Goal: Transaction & Acquisition: Purchase product/service

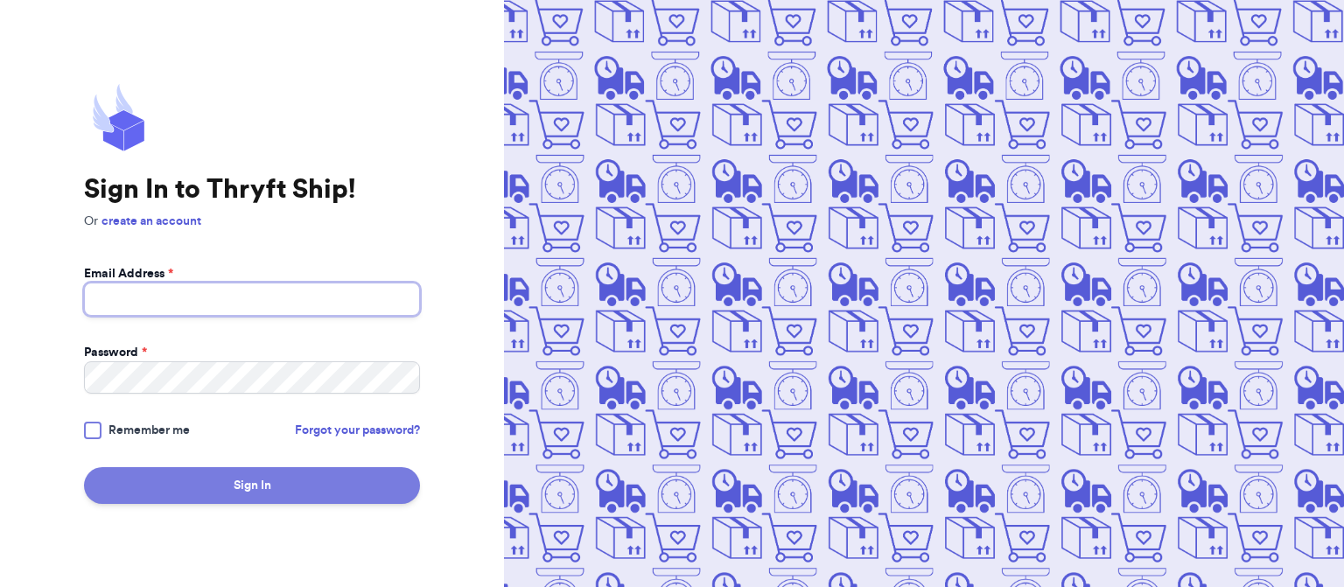
type input "[EMAIL_ADDRESS][DOMAIN_NAME]"
click at [211, 482] on button "Sign In" at bounding box center [252, 485] width 336 height 37
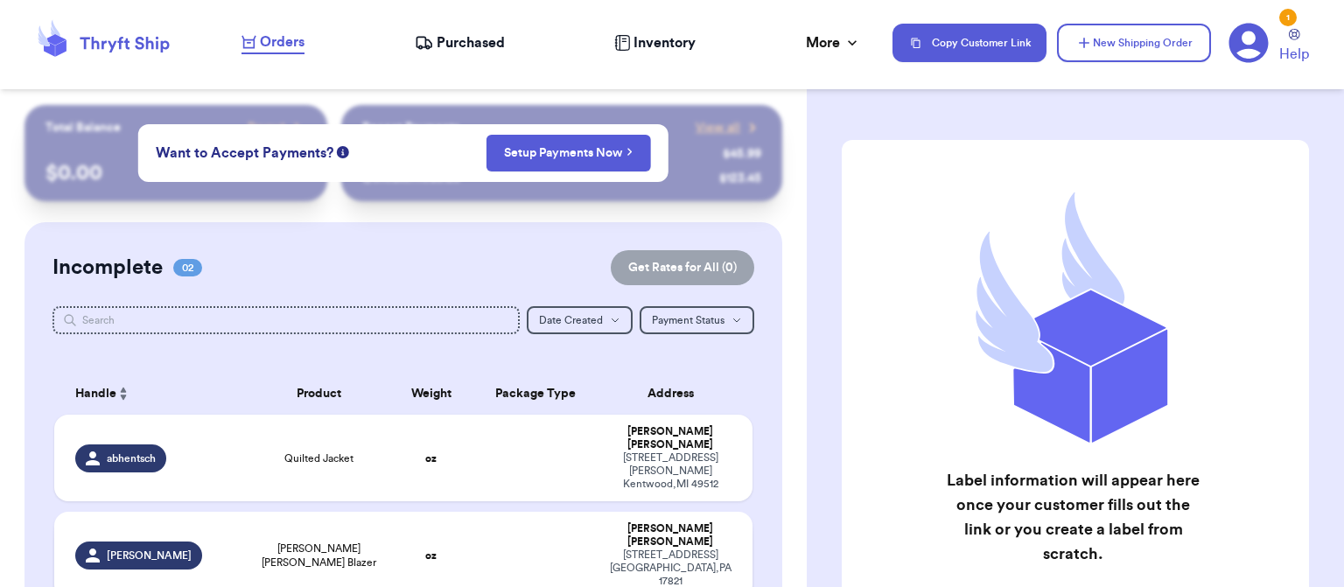
click at [338, 542] on span "[PERSON_NAME] [PERSON_NAME] Blazer" at bounding box center [319, 556] width 119 height 28
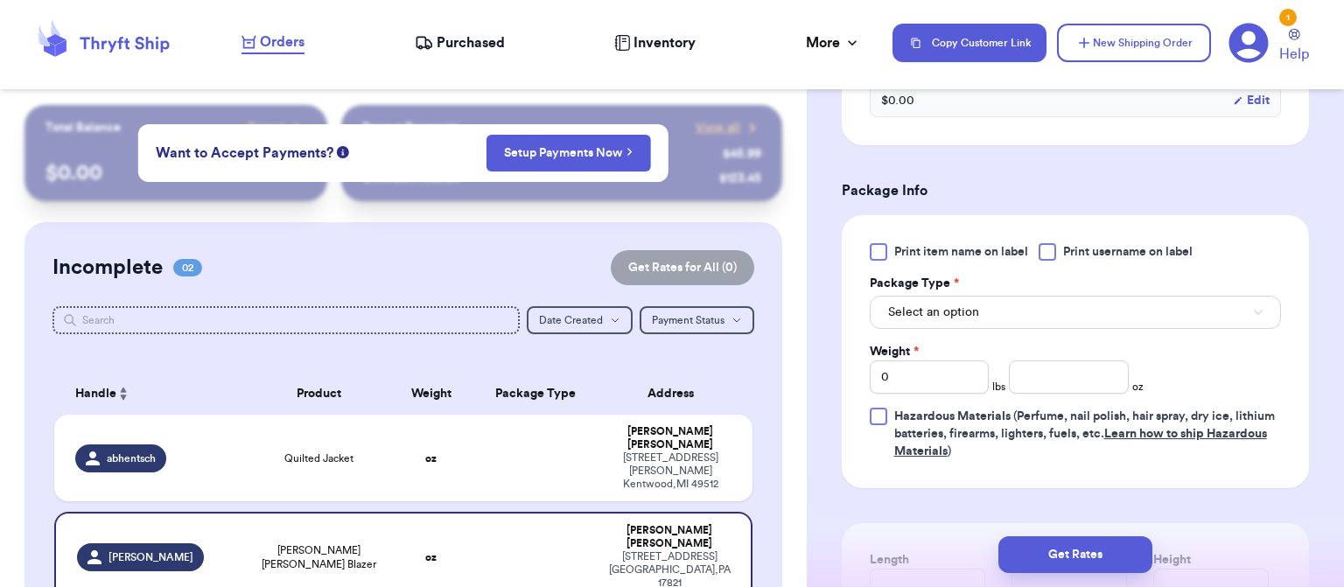
scroll to position [698, 0]
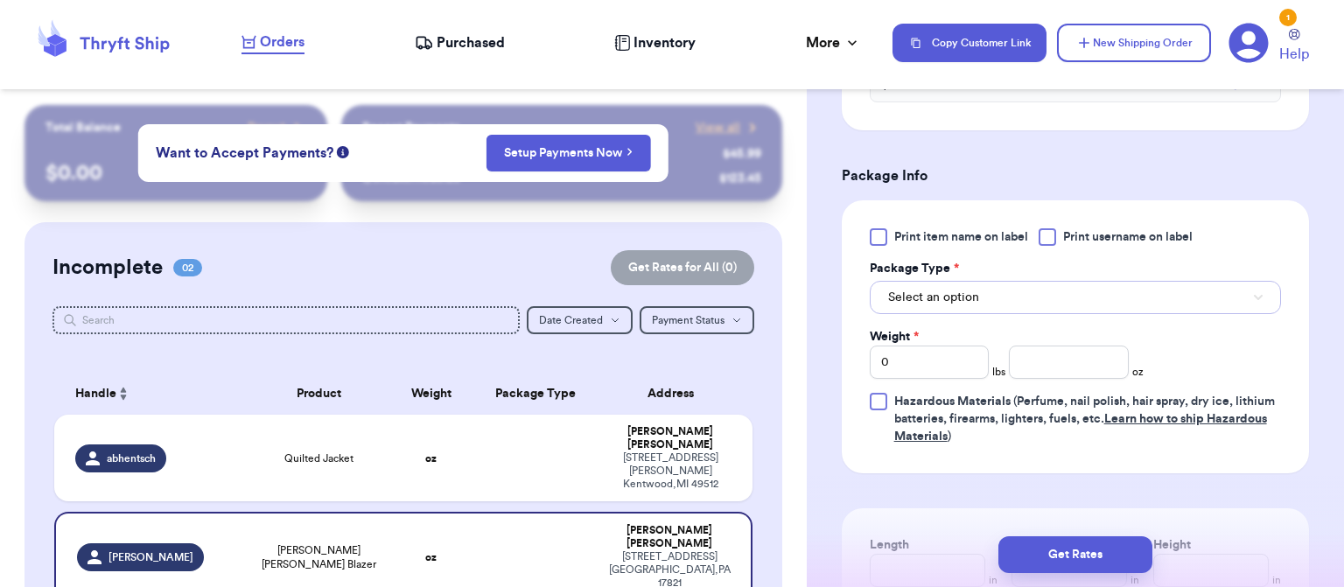
click at [1033, 281] on button "Select an option" at bounding box center [1075, 297] width 411 height 33
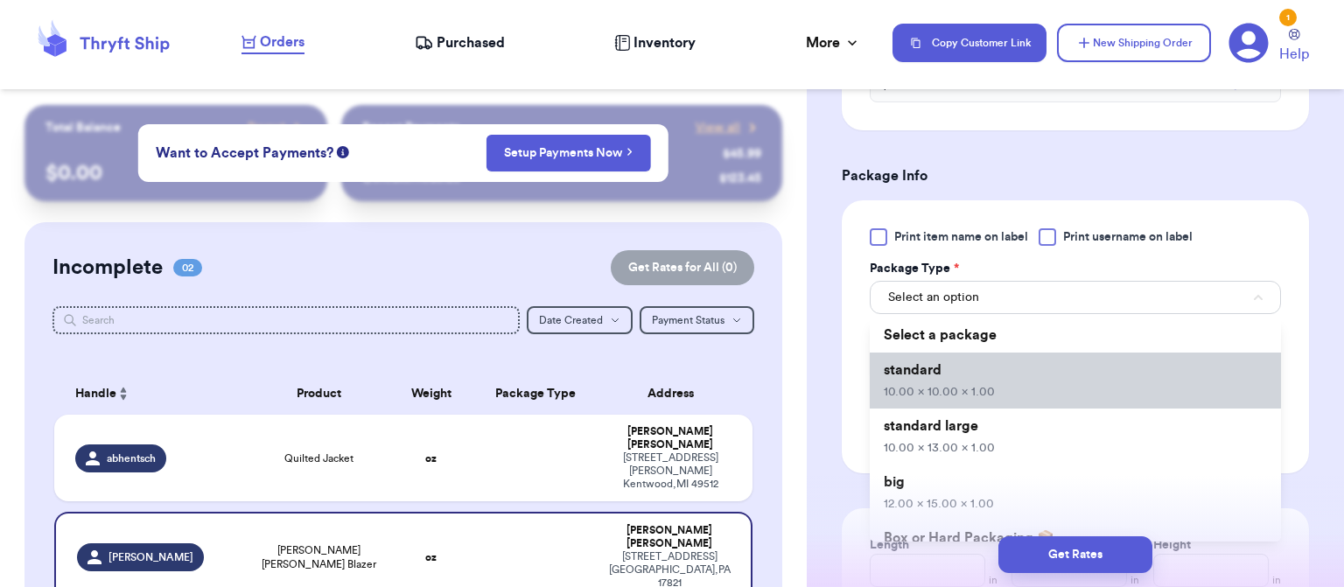
click at [1028, 353] on li "standard 10.00 x 10.00 x 1.00" at bounding box center [1075, 381] width 411 height 56
type input "10"
type input "1"
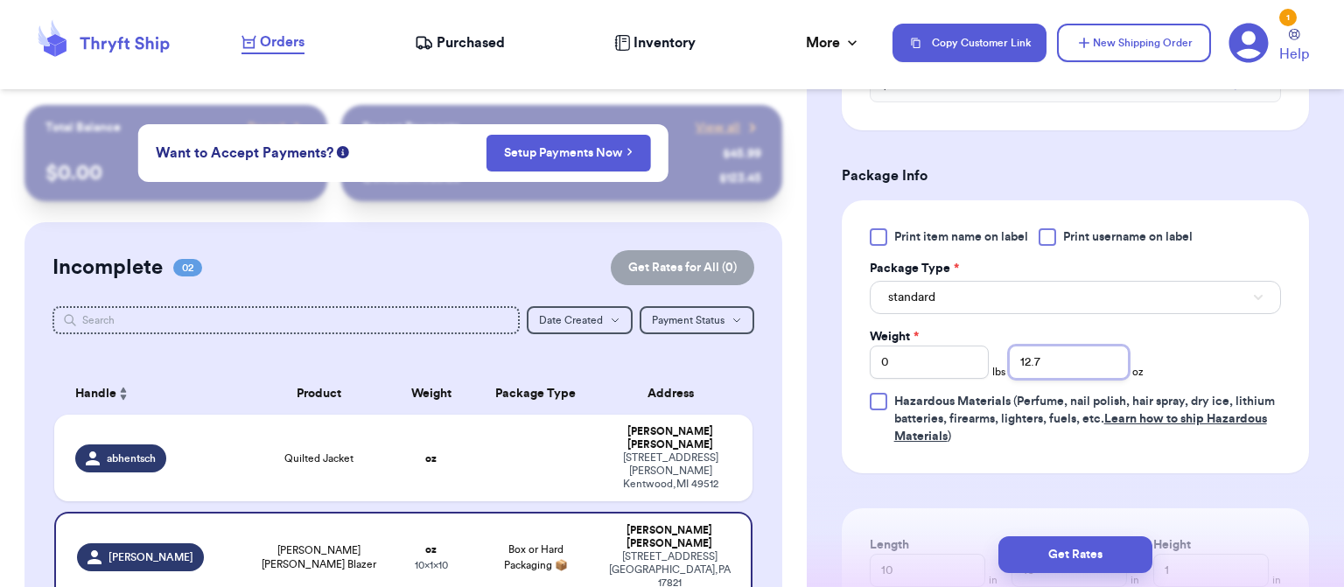
type input "12.7"
click at [1072, 558] on button "Get Rates" at bounding box center [1076, 555] width 154 height 37
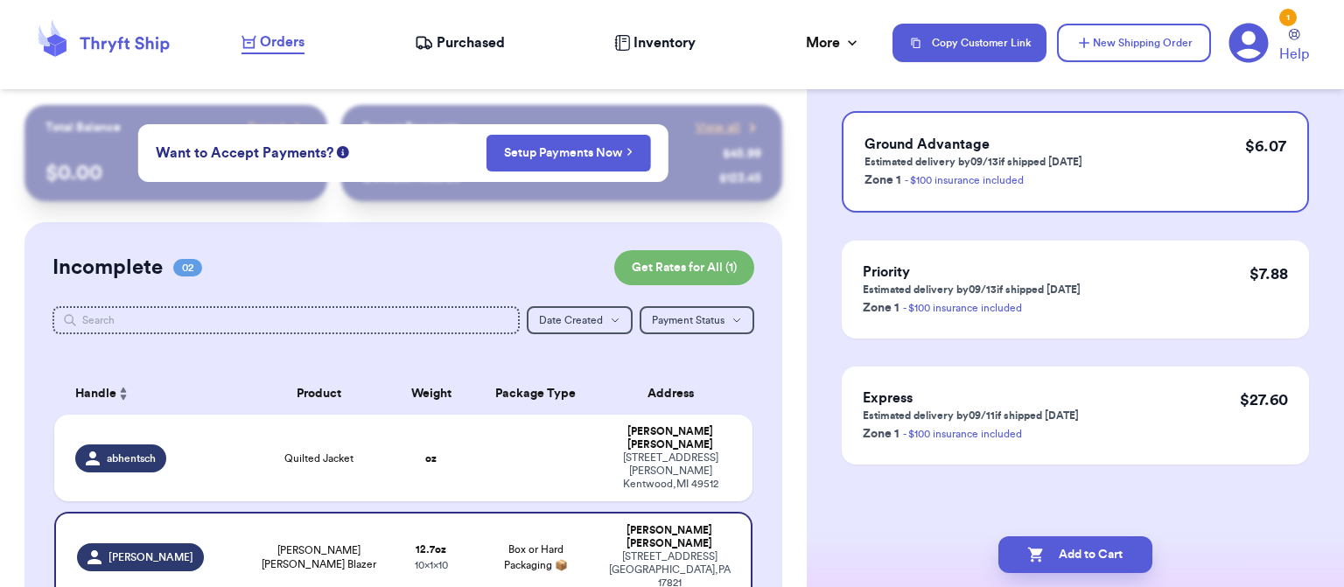
scroll to position [0, 0]
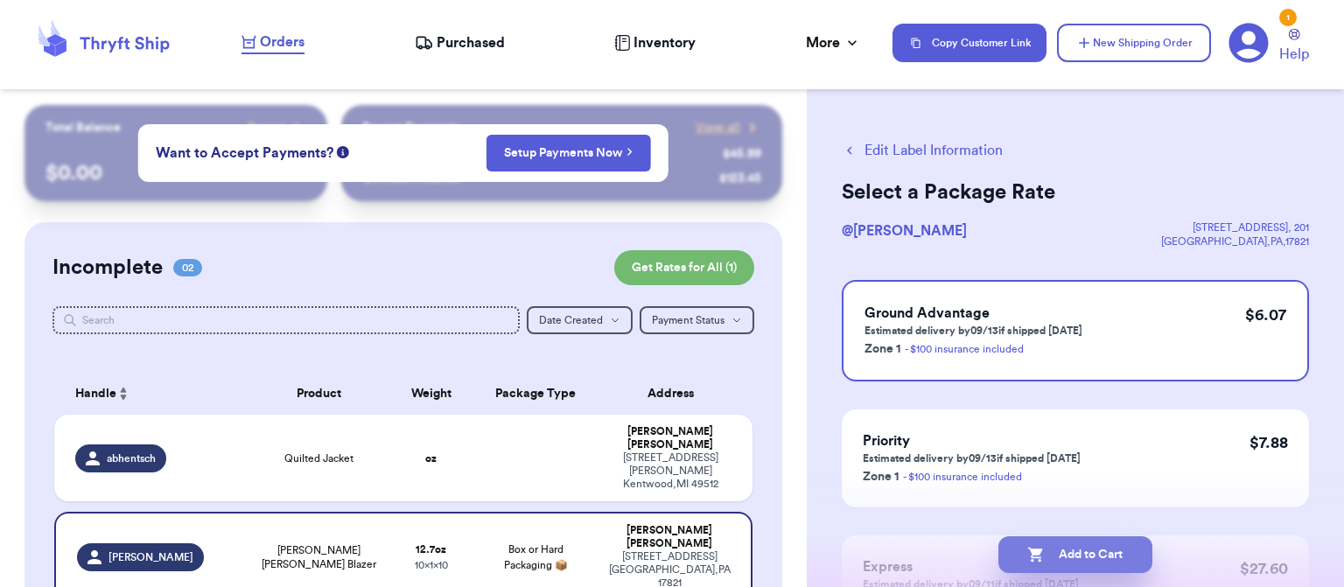
click at [1076, 550] on button "Add to Cart" at bounding box center [1076, 555] width 154 height 37
checkbox input "true"
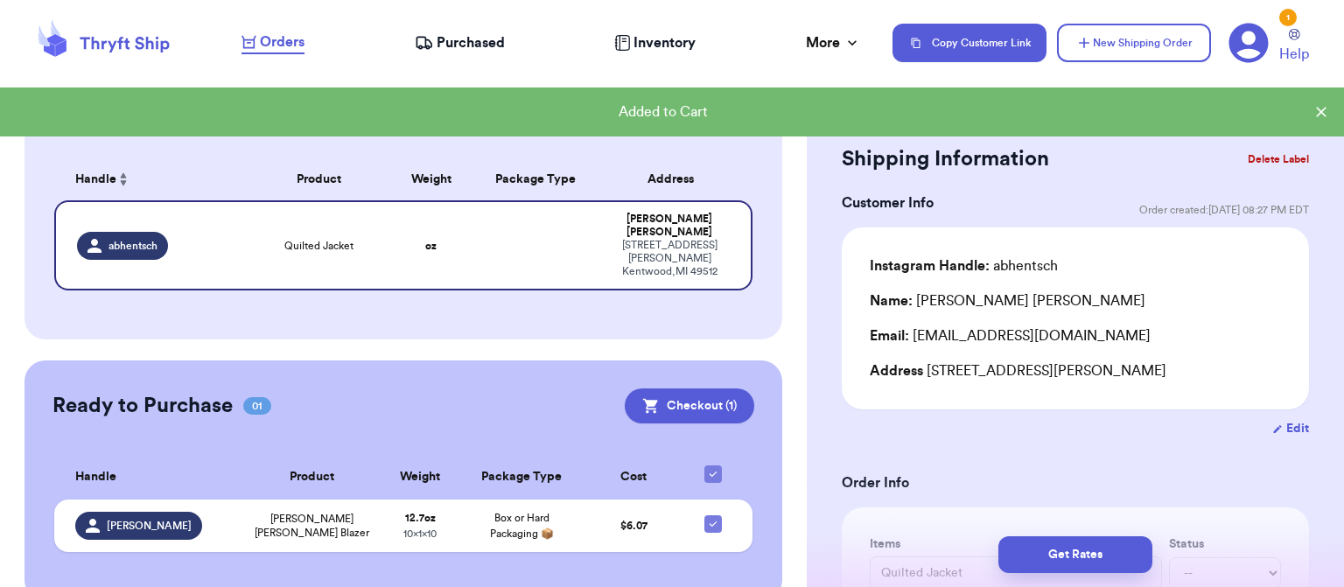
scroll to position [221, 0]
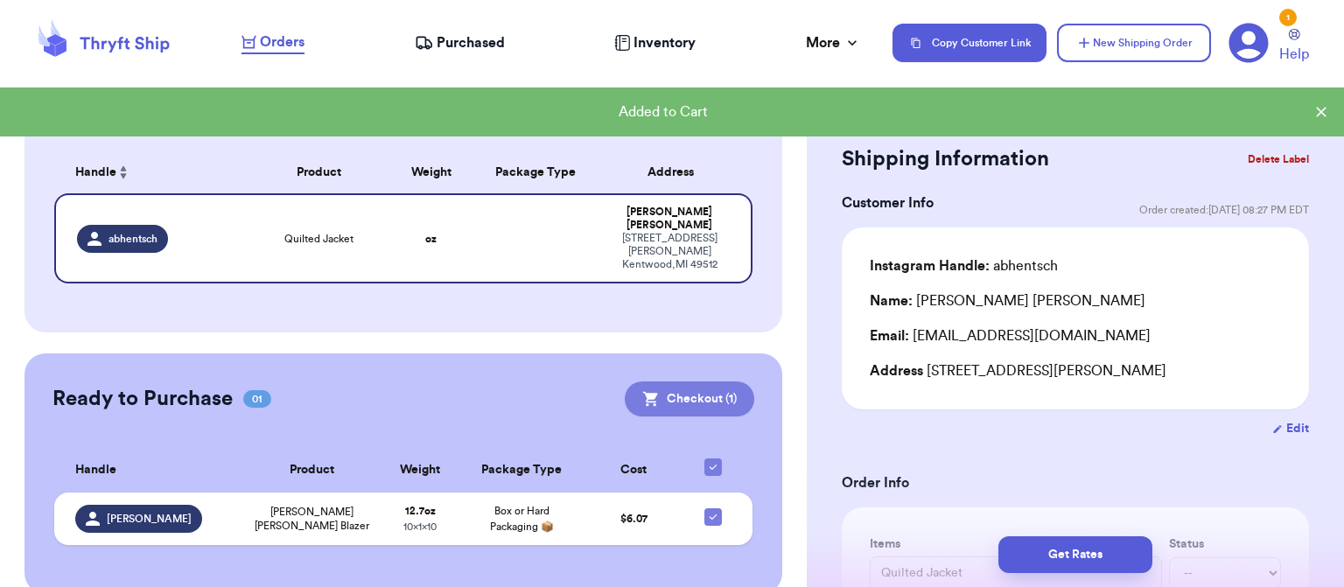
click at [671, 382] on button "Checkout ( 1 )" at bounding box center [690, 399] width 130 height 35
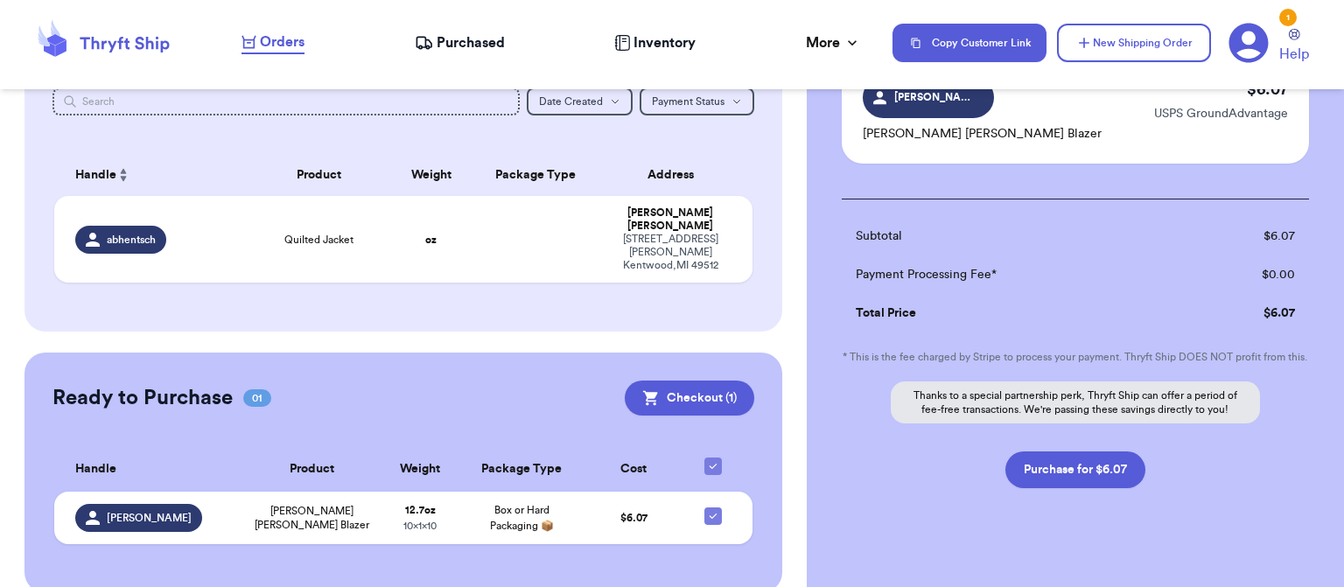
scroll to position [199, 0]
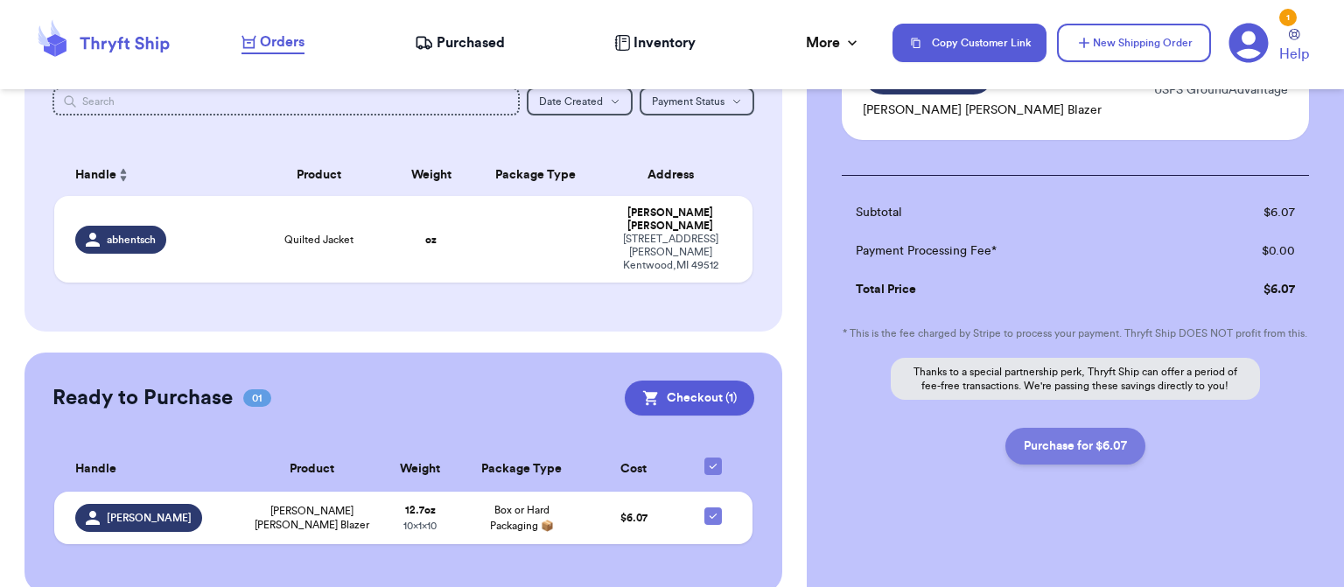
click at [1079, 444] on button "Purchase for $6.07" at bounding box center [1076, 446] width 140 height 37
checkbox input "false"
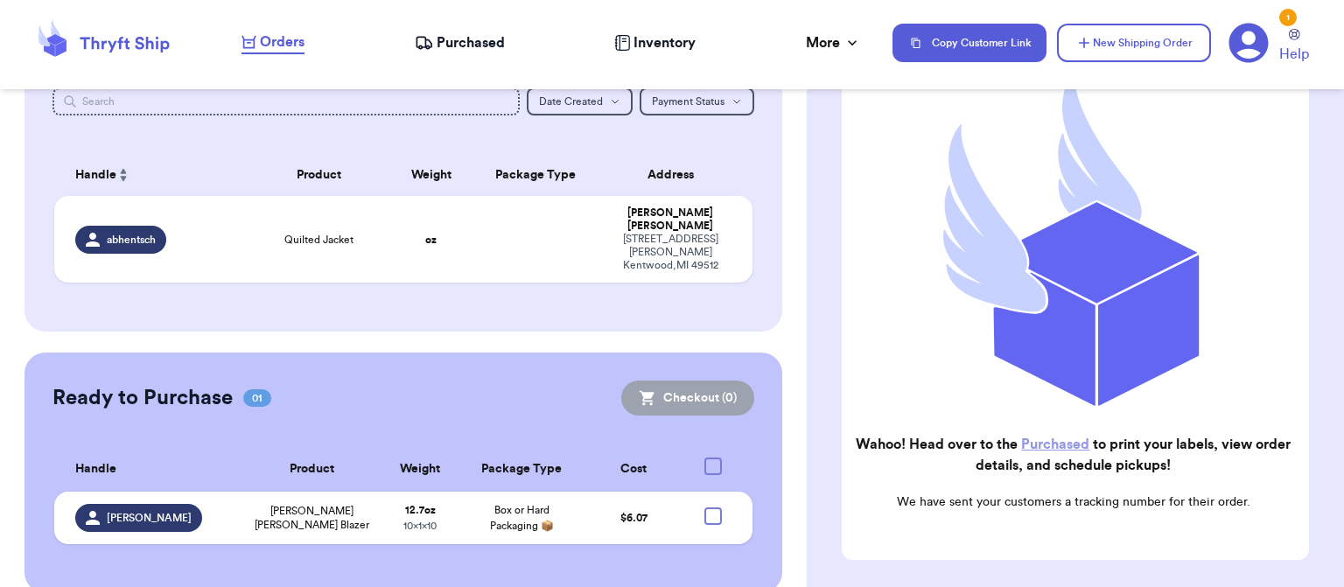
checkbox input "true"
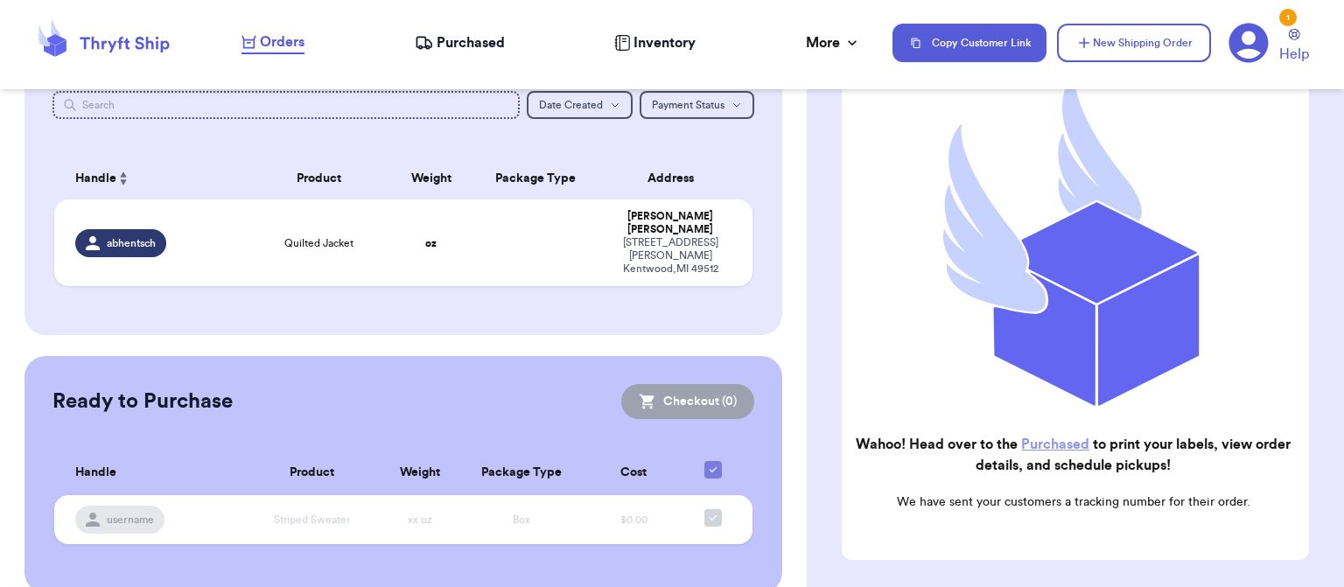
click at [1075, 438] on link "Purchased" at bounding box center [1055, 445] width 68 height 14
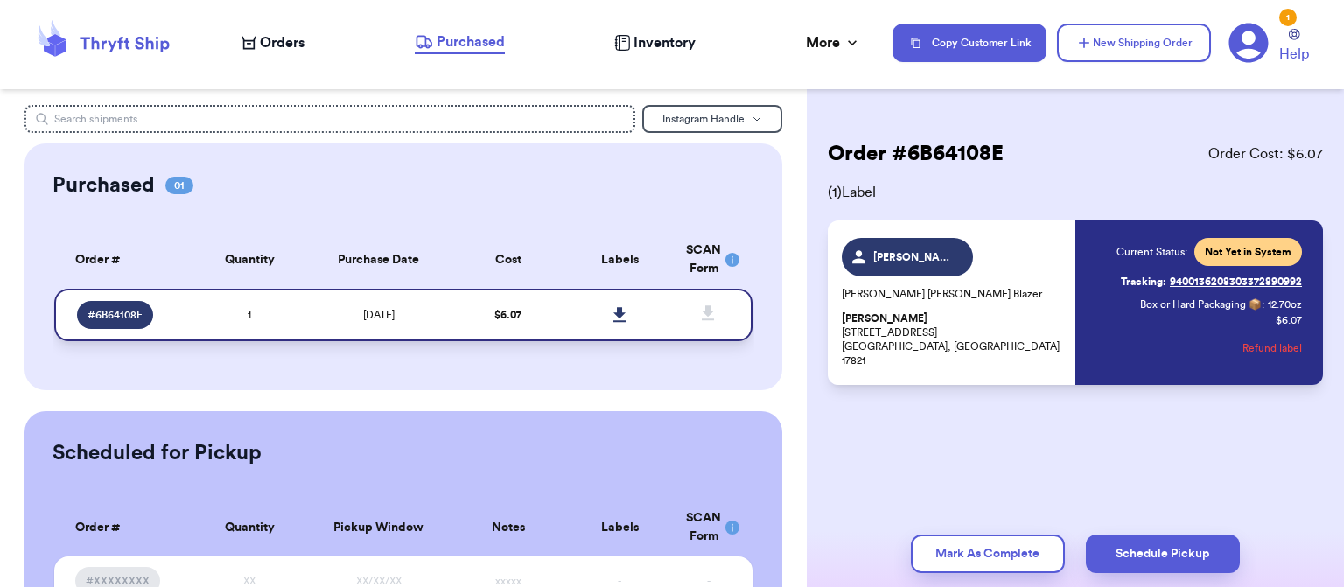
click at [614, 307] on icon at bounding box center [620, 315] width 13 height 16
